Goal: Check status: Check status

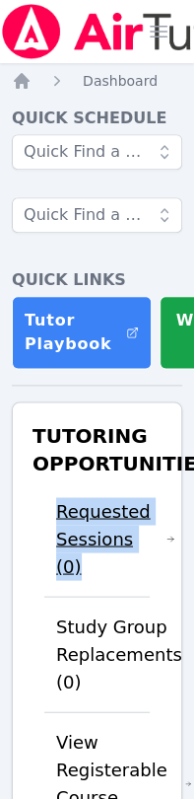
drag, startPoint x: 55, startPoint y: 494, endPoint x: 123, endPoint y: 575, distance: 105.6
click at [123, 575] on li "Requested Sessions (0)" at bounding box center [96, 538] width 105 height 114
copy link "Requested Sessions (0)"
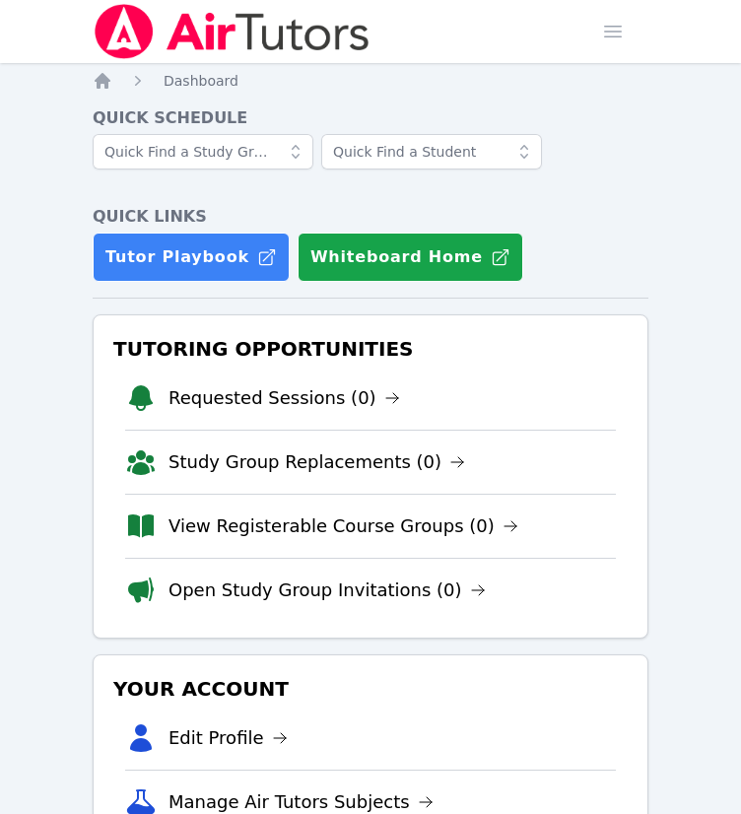
click at [161, 372] on li "Requested Sessions (0)" at bounding box center [370, 398] width 491 height 63
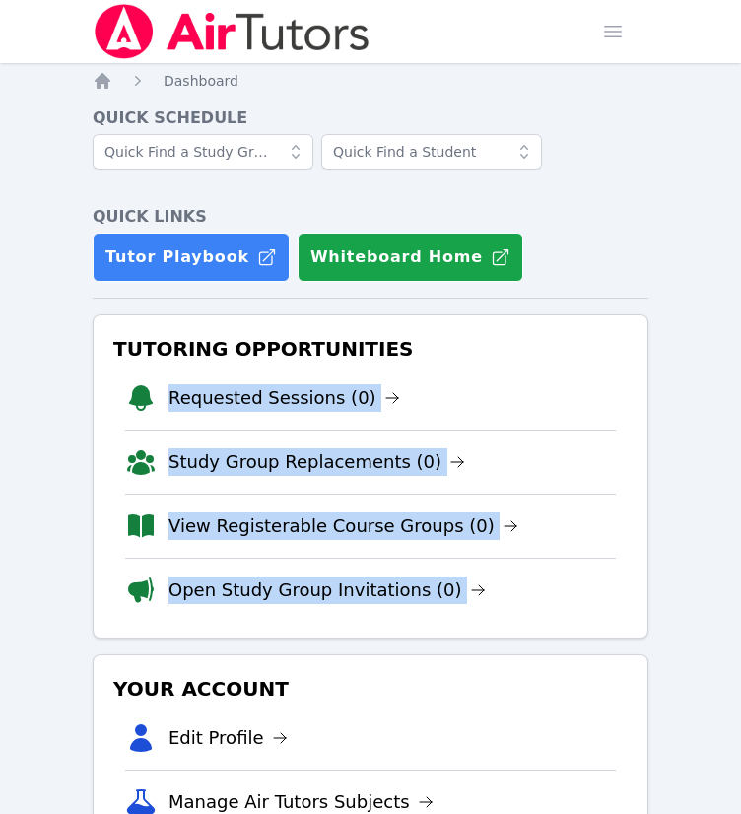
drag, startPoint x: 161, startPoint y: 372, endPoint x: 560, endPoint y: 602, distance: 461.1
click at [560, 602] on ul "Requested Sessions (0) Study Group Replacements (0) View Registerable Course Gr…" at bounding box center [370, 494] width 491 height 255
copy ul "Requested Sessions (0) Study Group Replacements (0) View Registerable Course Gr…"
